Goal: Task Accomplishment & Management: Use online tool/utility

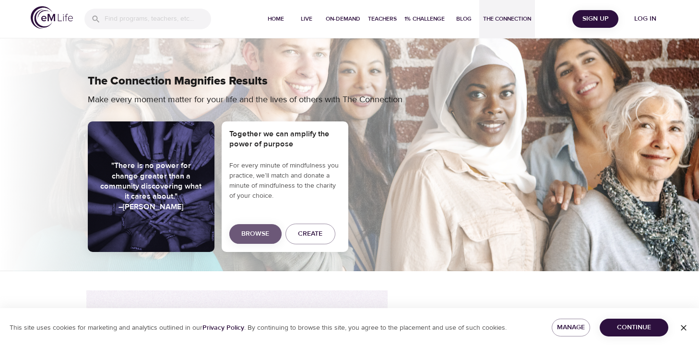
click at [242, 234] on span "Browse" at bounding box center [255, 234] width 28 height 12
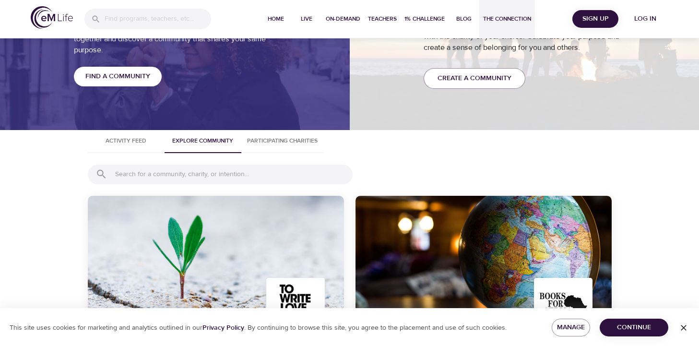
scroll to position [937, 0]
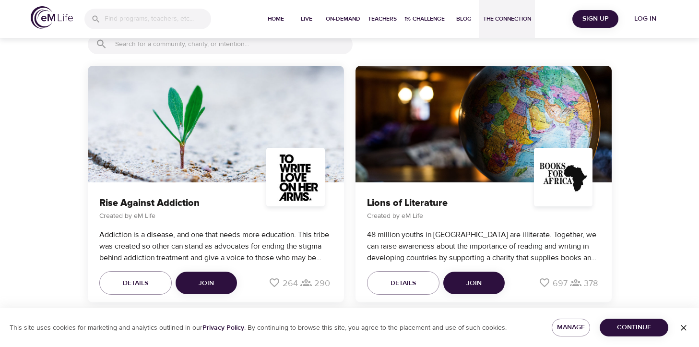
click at [198, 284] on button "Join" at bounding box center [206, 282] width 61 height 23
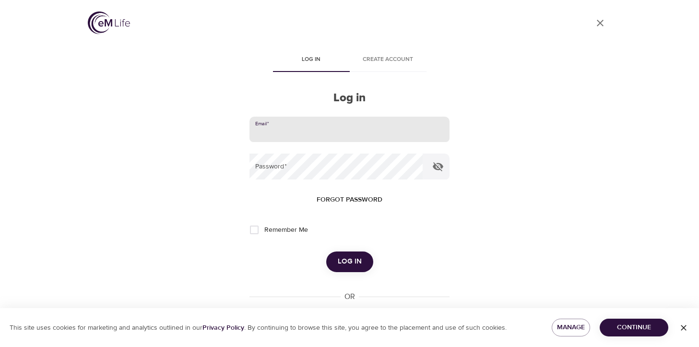
click at [313, 135] on input "email" at bounding box center [349, 130] width 200 height 26
click at [326, 251] on button "Log in" at bounding box center [349, 261] width 47 height 20
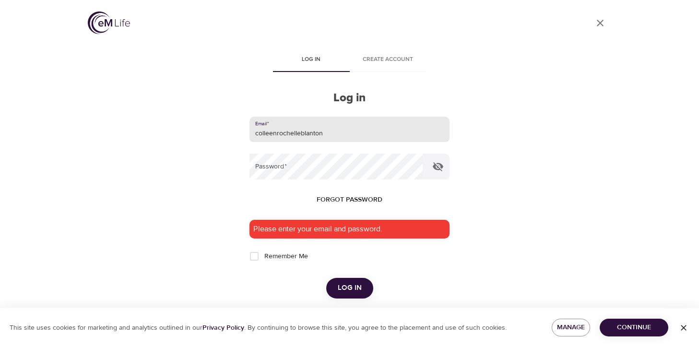
click at [338, 136] on input "colleenrochelleblanton" at bounding box center [349, 130] width 200 height 26
type input "[EMAIL_ADDRESS][DOMAIN_NAME]"
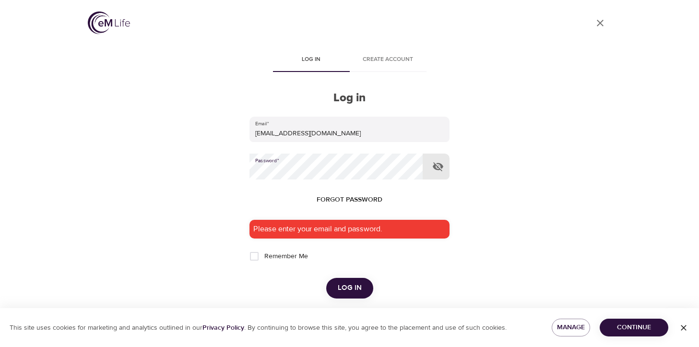
click at [347, 200] on span "Forgot password" at bounding box center [350, 200] width 66 height 12
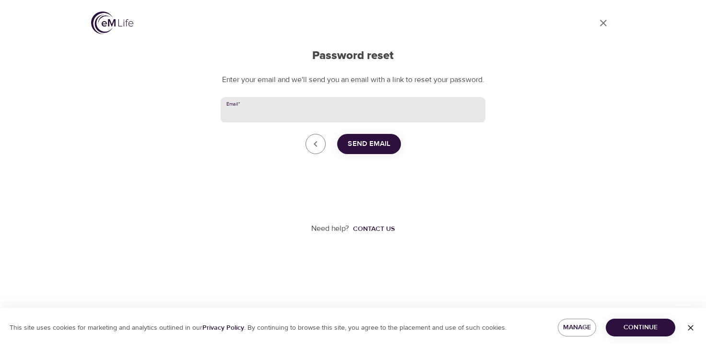
click at [277, 121] on input "Email   *" at bounding box center [353, 110] width 265 height 26
type input "[EMAIL_ADDRESS][DOMAIN_NAME]"
click at [362, 150] on span "Send Email" at bounding box center [369, 144] width 43 height 12
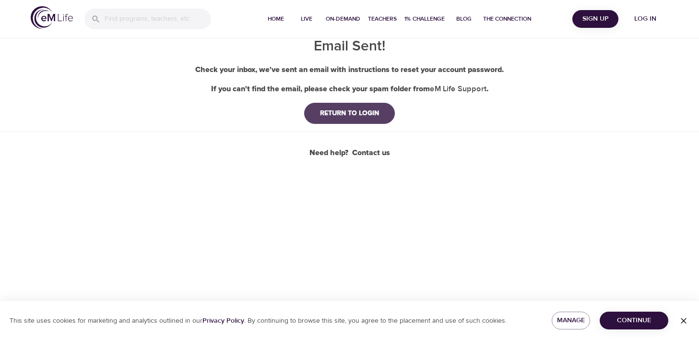
click at [358, 112] on div "RETURN TO LOGIN" at bounding box center [349, 113] width 74 height 10
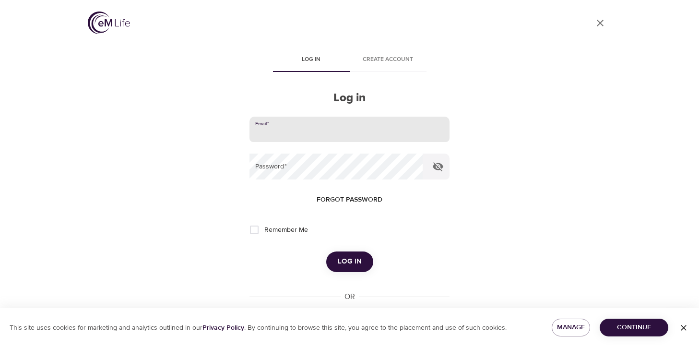
click at [325, 130] on input "email" at bounding box center [349, 130] width 200 height 26
type input "[EMAIL_ADDRESS][DOMAIN_NAME]"
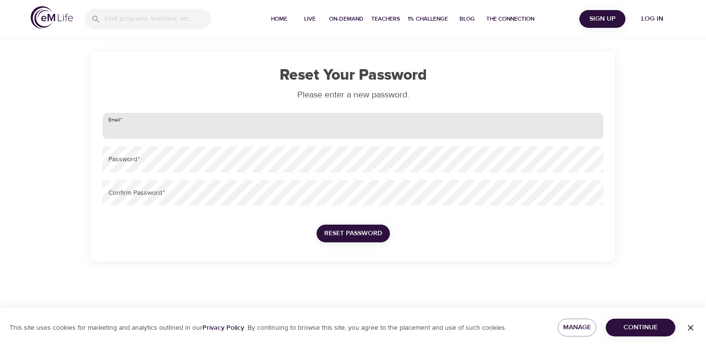
click at [180, 127] on input "email" at bounding box center [353, 126] width 501 height 26
type input "[EMAIL_ADDRESS][DOMAIN_NAME]"
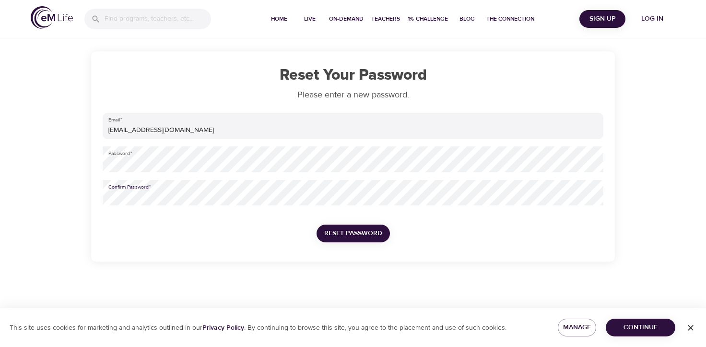
click at [317, 224] on button "Reset Password" at bounding box center [353, 233] width 73 height 18
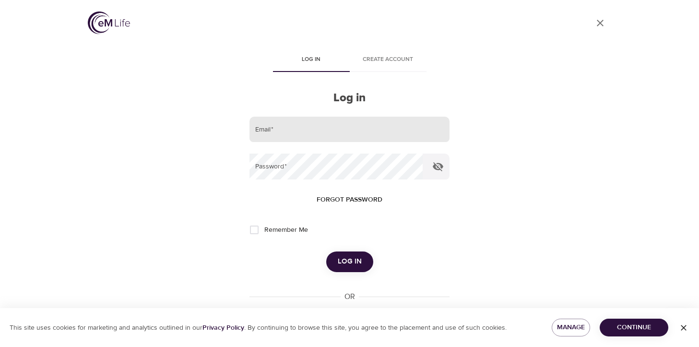
click at [360, 130] on input "email" at bounding box center [349, 130] width 200 height 26
type input "[EMAIL_ADDRESS][DOMAIN_NAME]"
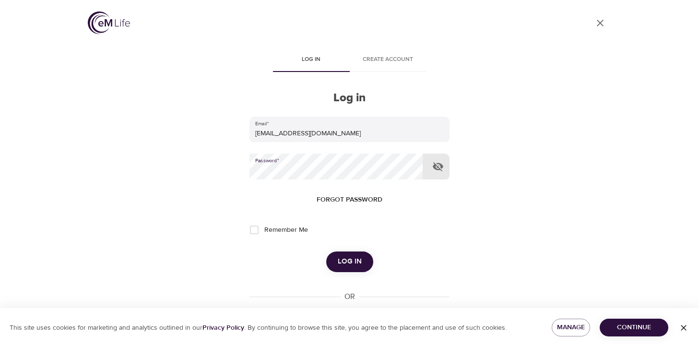
click at [253, 228] on input "Remember Me" at bounding box center [254, 230] width 20 height 20
checkbox input "true"
click at [352, 263] on span "Log in" at bounding box center [350, 261] width 24 height 12
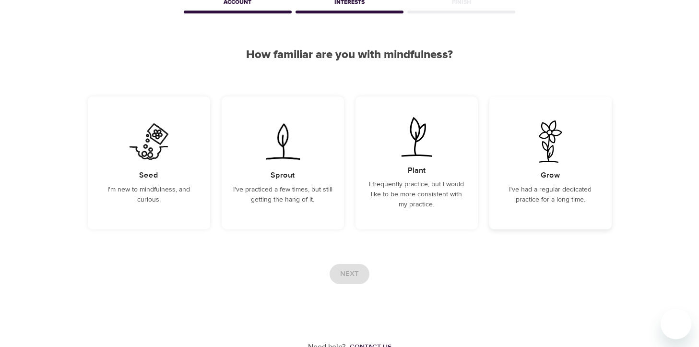
scroll to position [60, 0]
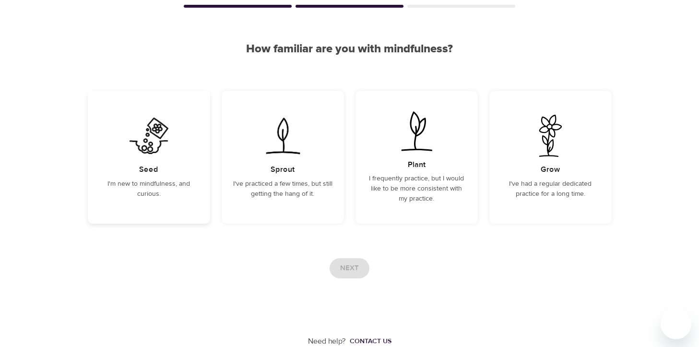
click at [144, 143] on img at bounding box center [149, 136] width 48 height 42
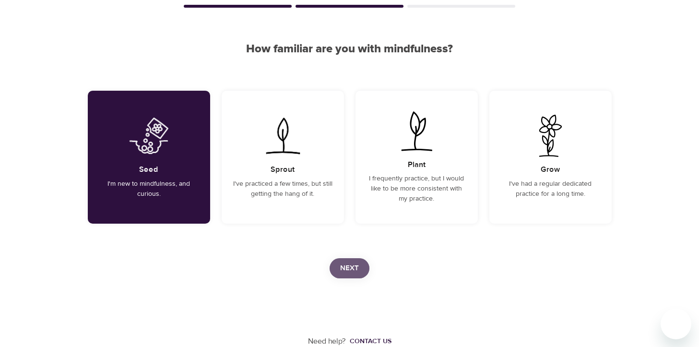
click at [347, 270] on span "Next" at bounding box center [349, 268] width 19 height 12
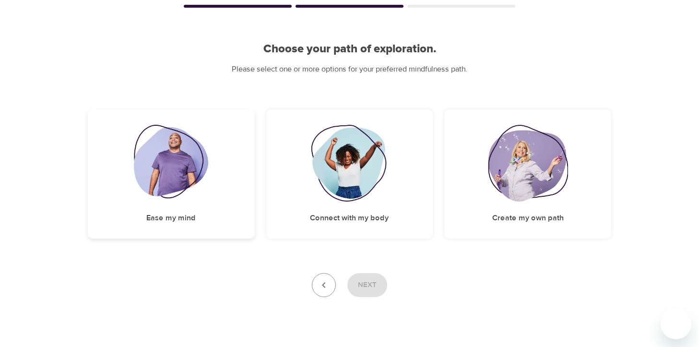
click at [181, 216] on h5 "Ease my mind" at bounding box center [170, 218] width 49 height 10
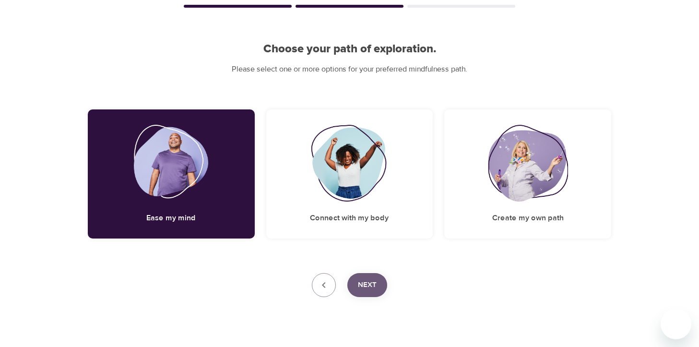
click at [366, 286] on span "Next" at bounding box center [367, 285] width 19 height 12
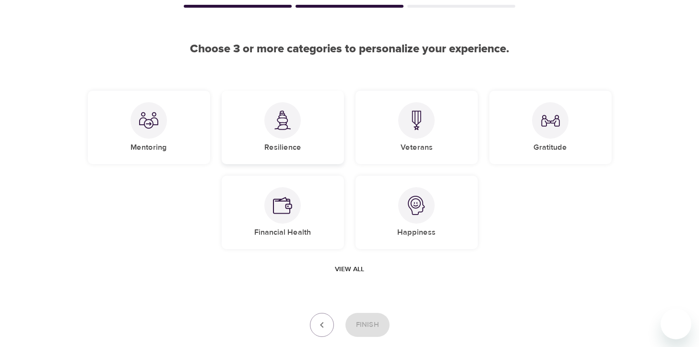
click at [288, 120] on img at bounding box center [282, 120] width 19 height 20
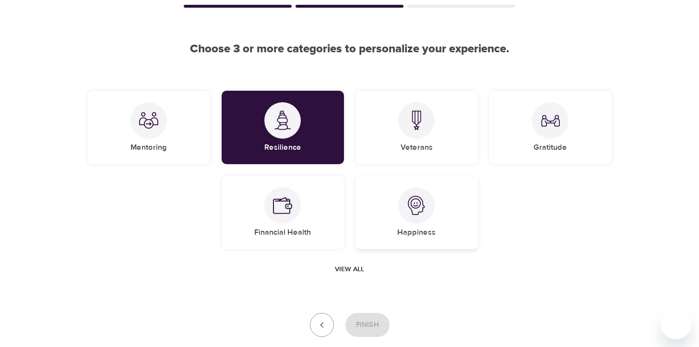
click at [416, 205] on img at bounding box center [416, 205] width 19 height 19
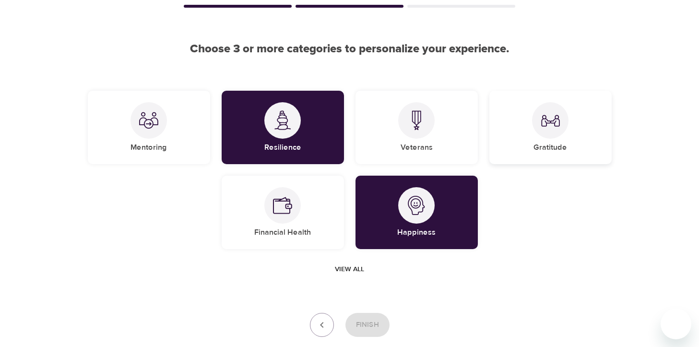
click at [558, 118] on img at bounding box center [550, 120] width 19 height 19
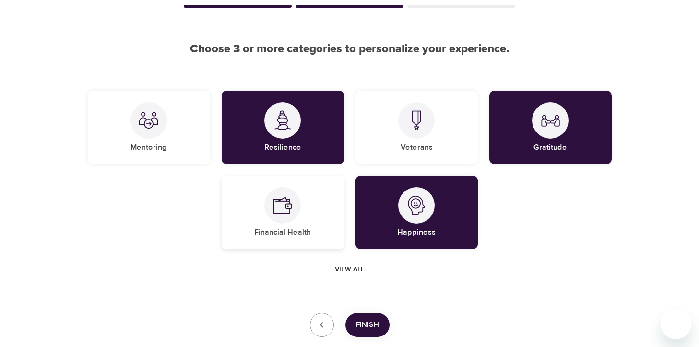
click at [283, 207] on img at bounding box center [282, 205] width 19 height 19
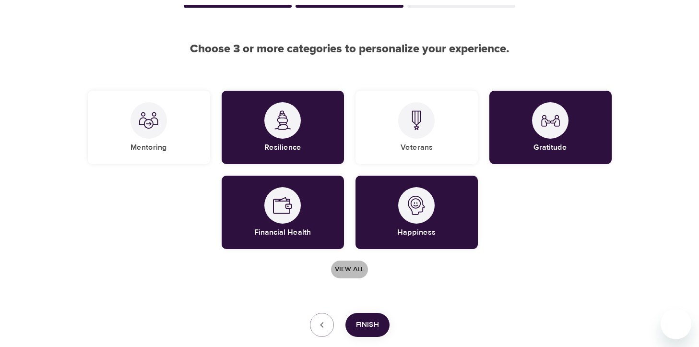
click at [353, 271] on span "View all" at bounding box center [349, 269] width 29 height 12
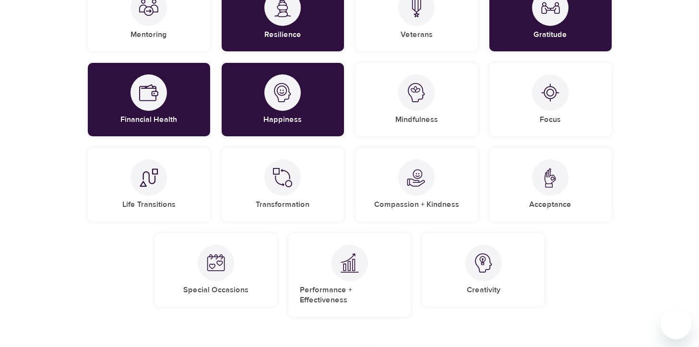
scroll to position [156, 0]
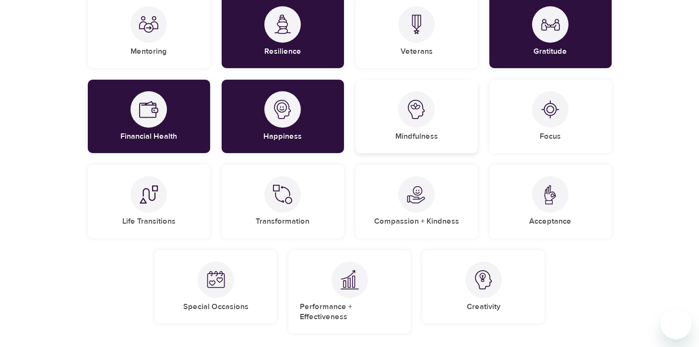
click at [413, 113] on img at bounding box center [416, 109] width 19 height 19
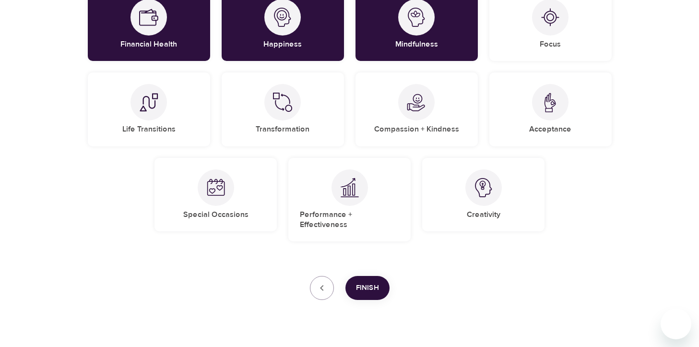
scroll to position [260, 0]
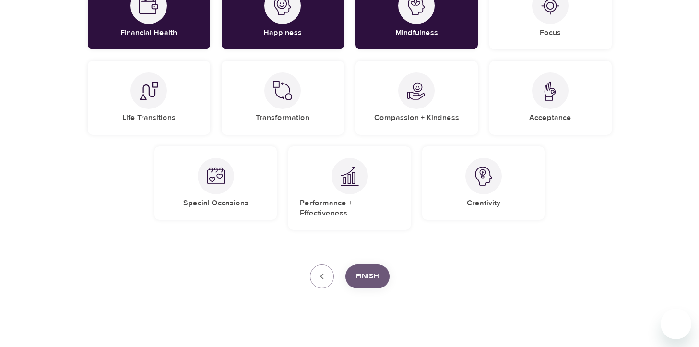
click at [363, 270] on span "Finish" at bounding box center [367, 276] width 23 height 12
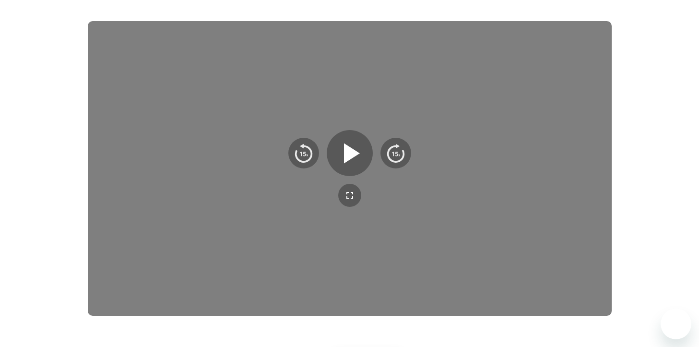
scroll to position [245, 0]
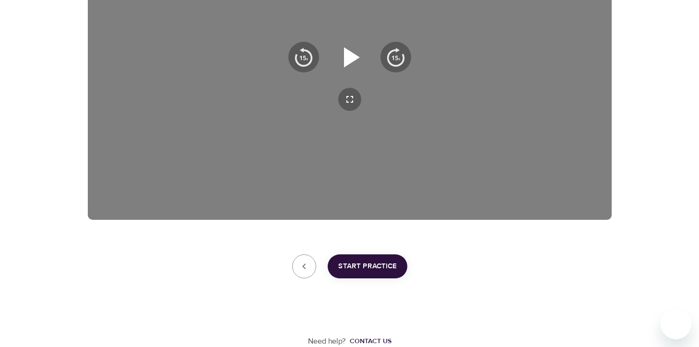
click at [345, 55] on icon "button" at bounding box center [352, 57] width 16 height 20
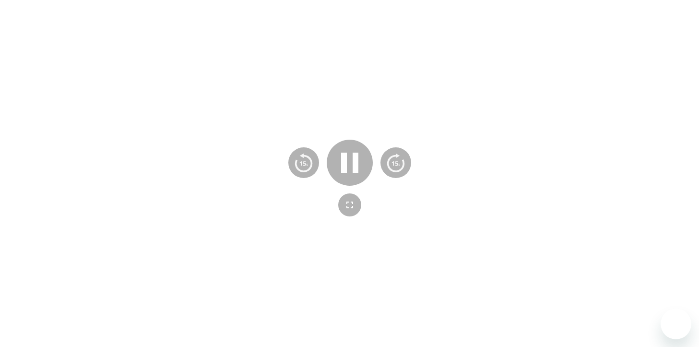
scroll to position [197, 0]
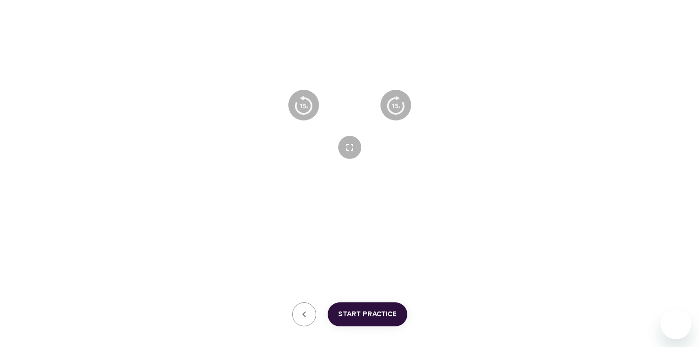
click at [352, 106] on icon "button" at bounding box center [349, 105] width 35 height 35
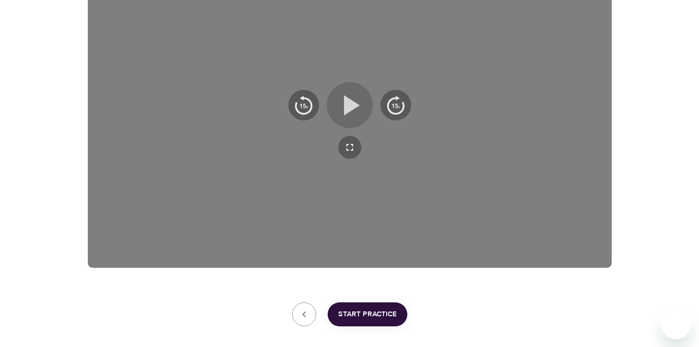
click at [352, 106] on icon "button" at bounding box center [352, 105] width 16 height 20
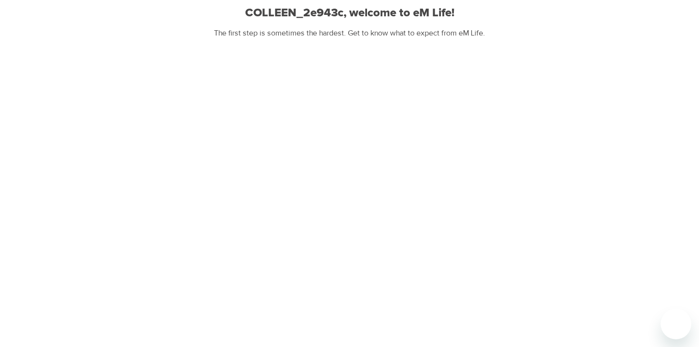
scroll to position [149, 0]
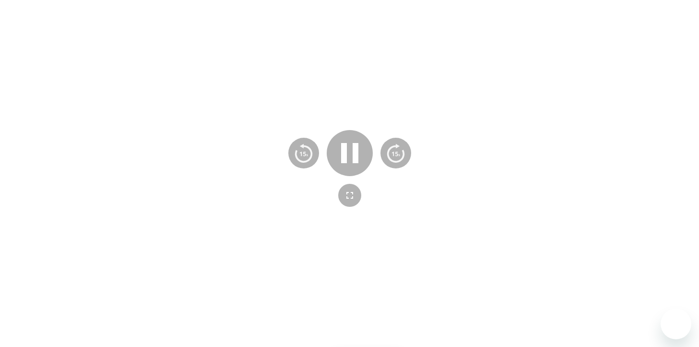
click at [523, 189] on div at bounding box center [350, 168] width 524 height 295
click at [296, 155] on img "button" at bounding box center [303, 152] width 19 height 19
click at [299, 155] on img "button" at bounding box center [303, 152] width 19 height 19
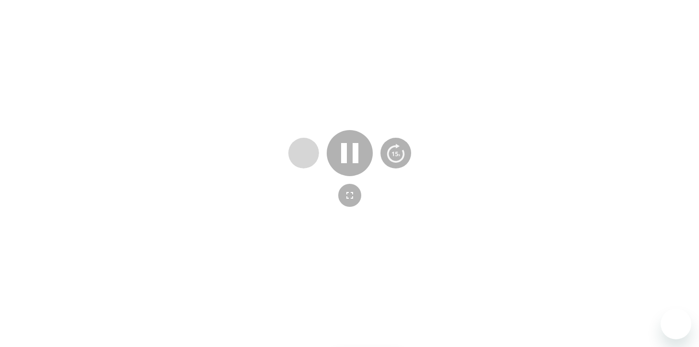
click at [299, 155] on img "button" at bounding box center [303, 152] width 19 height 19
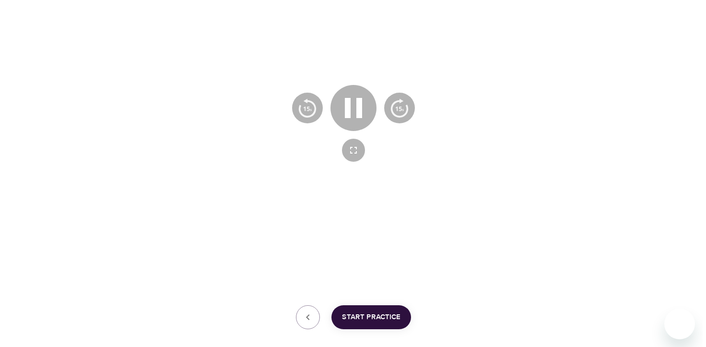
scroll to position [245, 0]
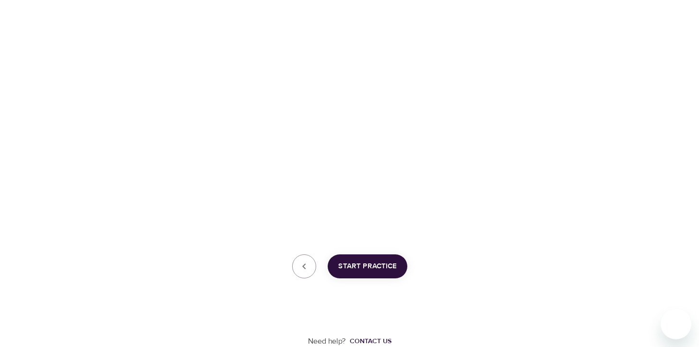
click at [360, 265] on span "Start Practice" at bounding box center [367, 266] width 59 height 12
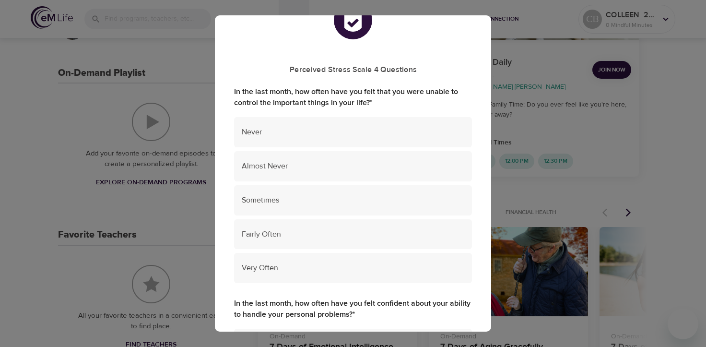
scroll to position [48, 0]
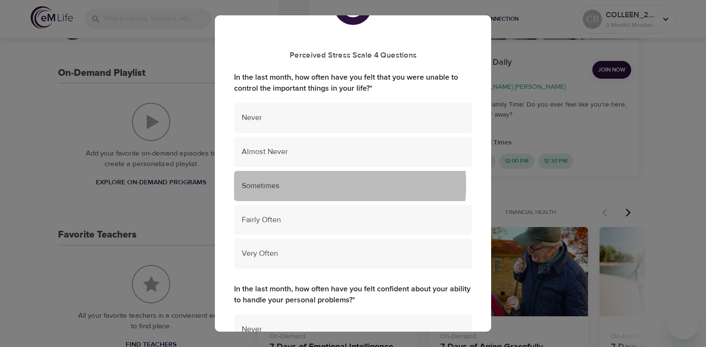
click at [307, 185] on span "Sometimes" at bounding box center [353, 185] width 223 height 11
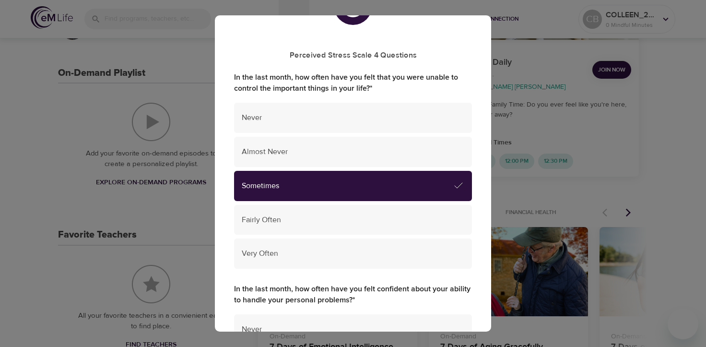
scroll to position [192, 0]
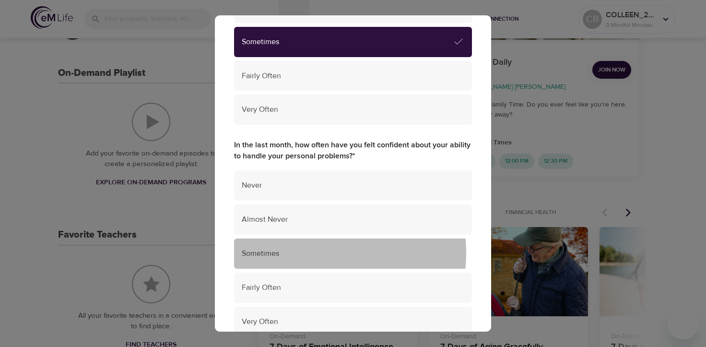
click at [295, 253] on span "Sometimes" at bounding box center [353, 253] width 223 height 11
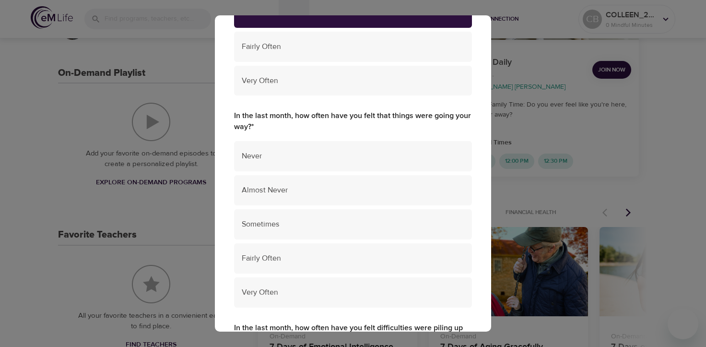
scroll to position [528, 0]
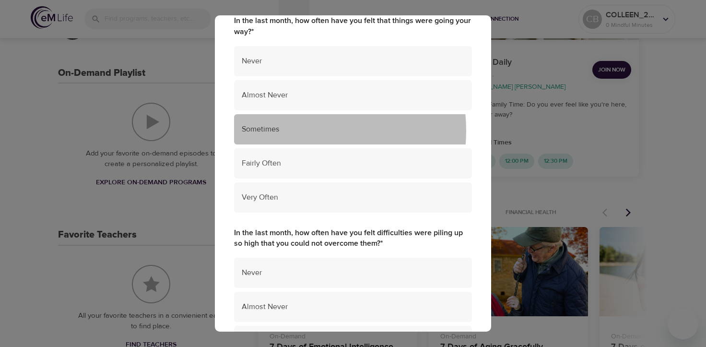
click at [302, 130] on span "Sometimes" at bounding box center [353, 129] width 223 height 11
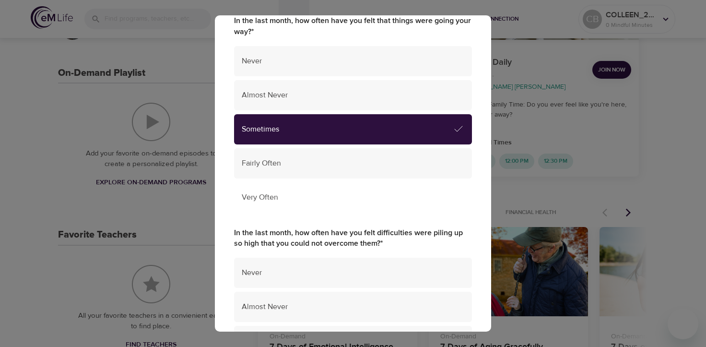
scroll to position [671, 0]
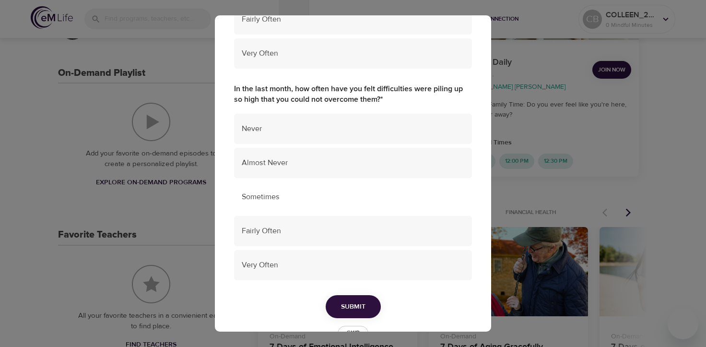
click at [318, 192] on span "Sometimes" at bounding box center [353, 196] width 223 height 11
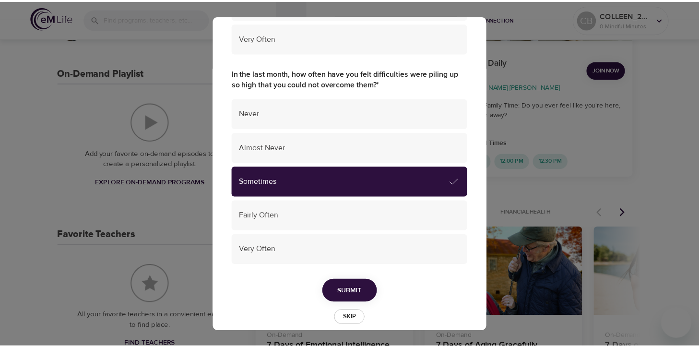
scroll to position [700, 0]
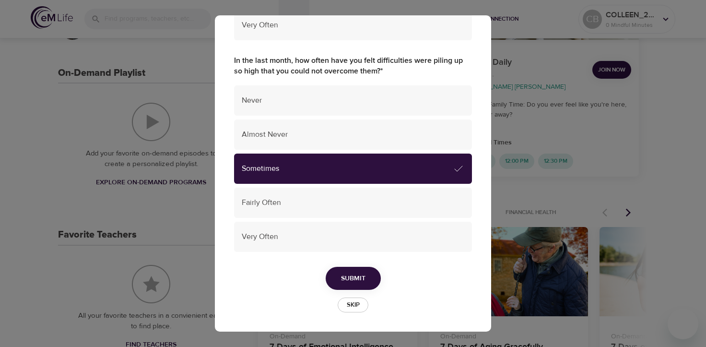
click at [347, 279] on span "Submit" at bounding box center [353, 278] width 24 height 12
